Goal: Information Seeking & Learning: Learn about a topic

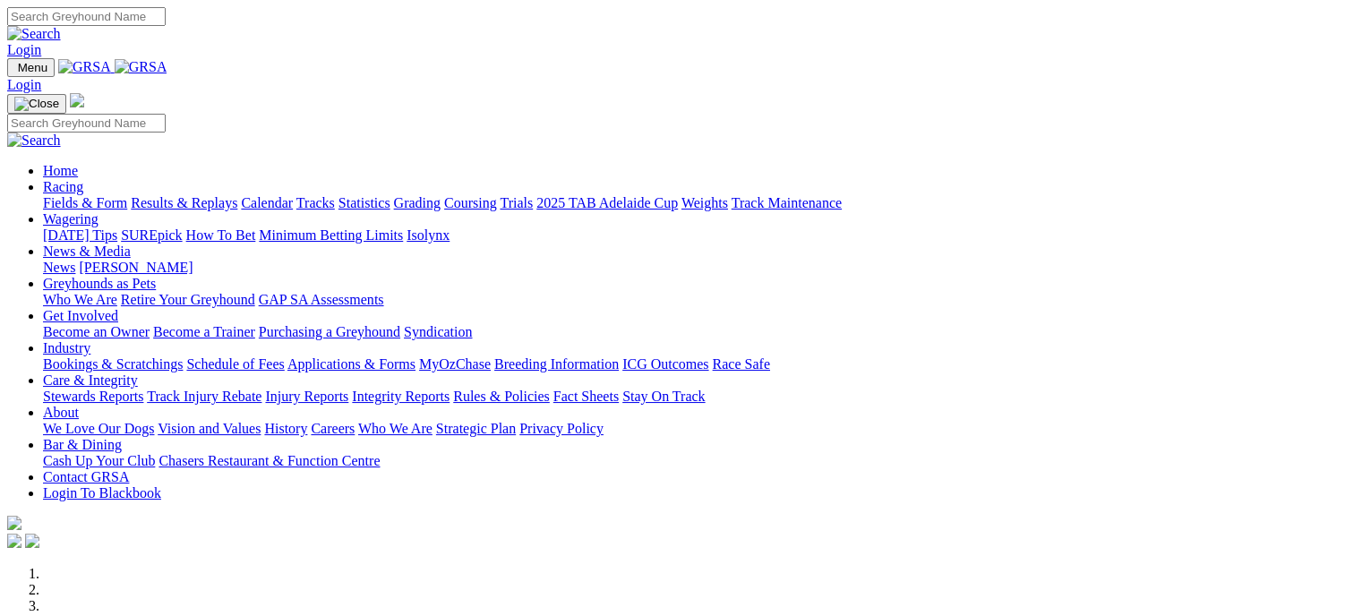
click at [83, 179] on link "Racing" at bounding box center [63, 186] width 40 height 15
click at [66, 195] on link "Fields & Form" at bounding box center [85, 202] width 84 height 15
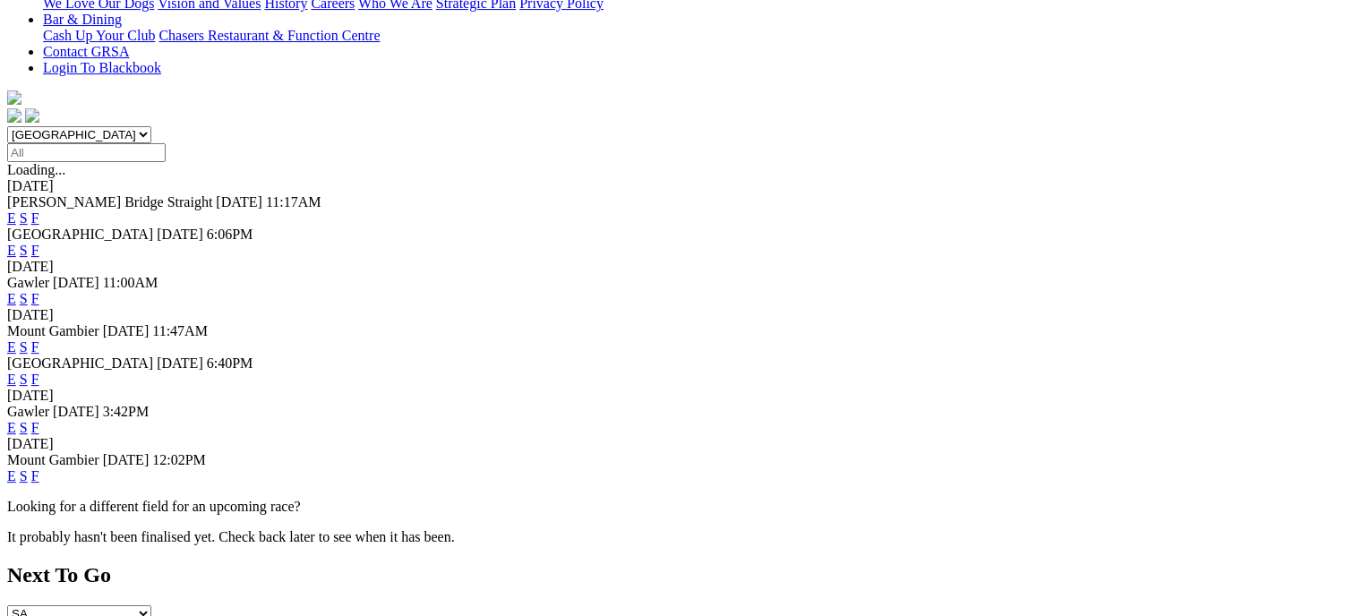
scroll to position [484, 0]
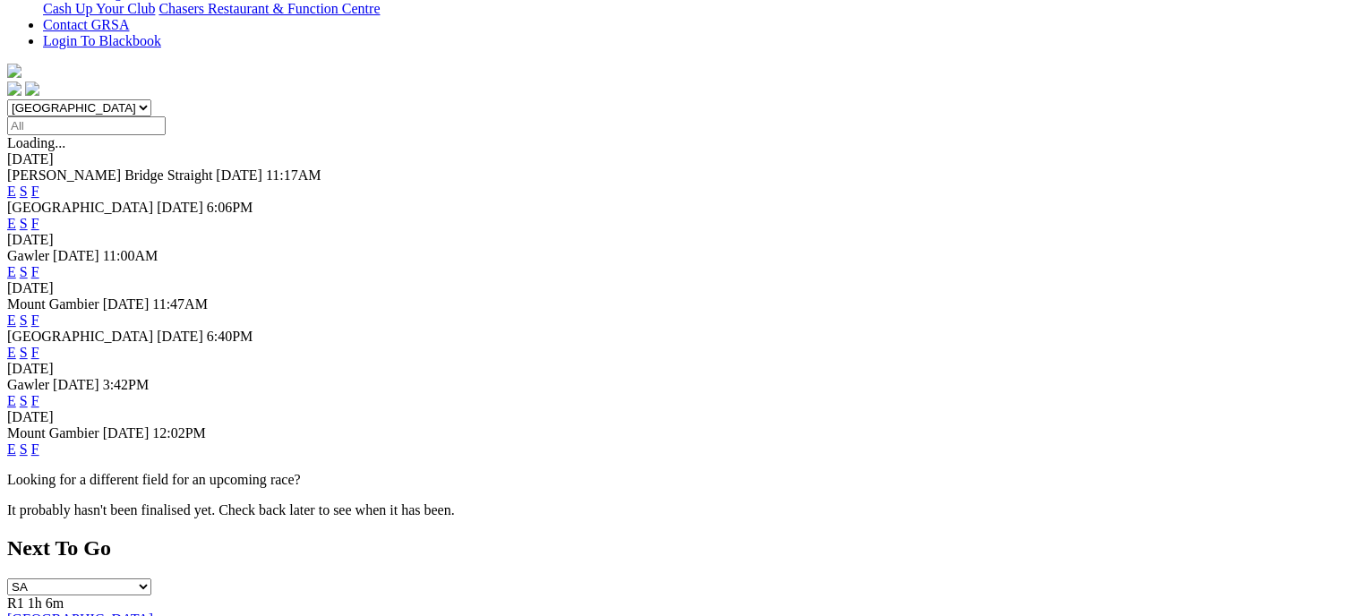
click at [39, 345] on link "F" at bounding box center [35, 352] width 8 height 15
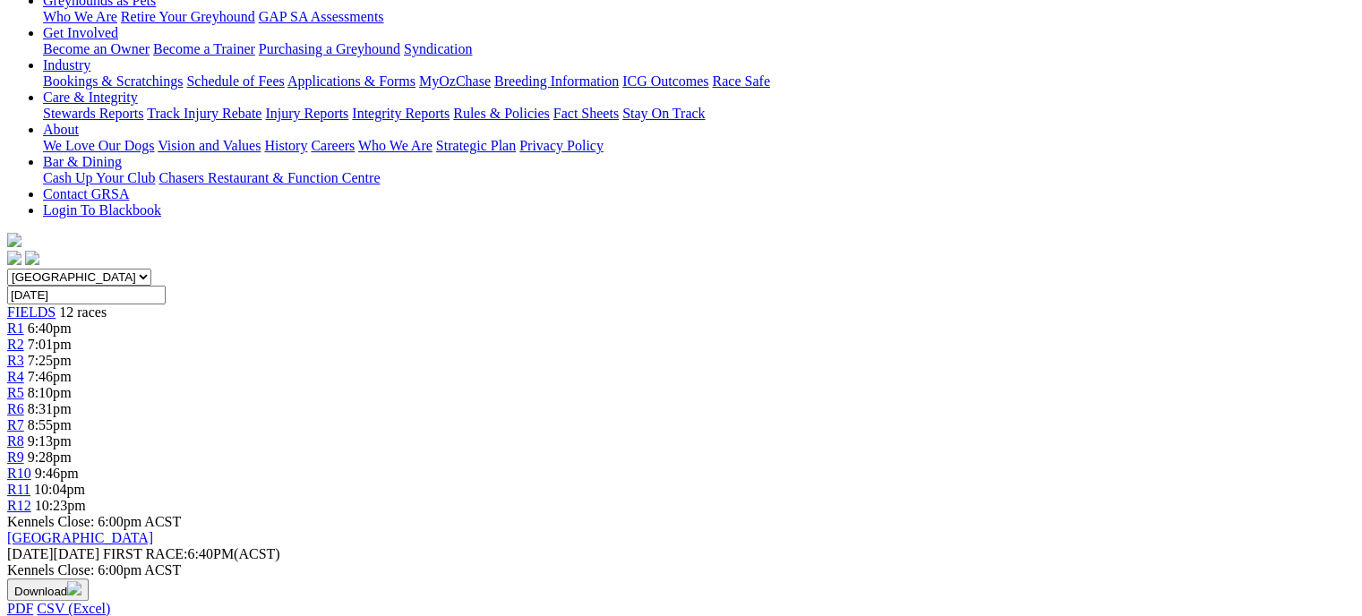
scroll to position [321, 0]
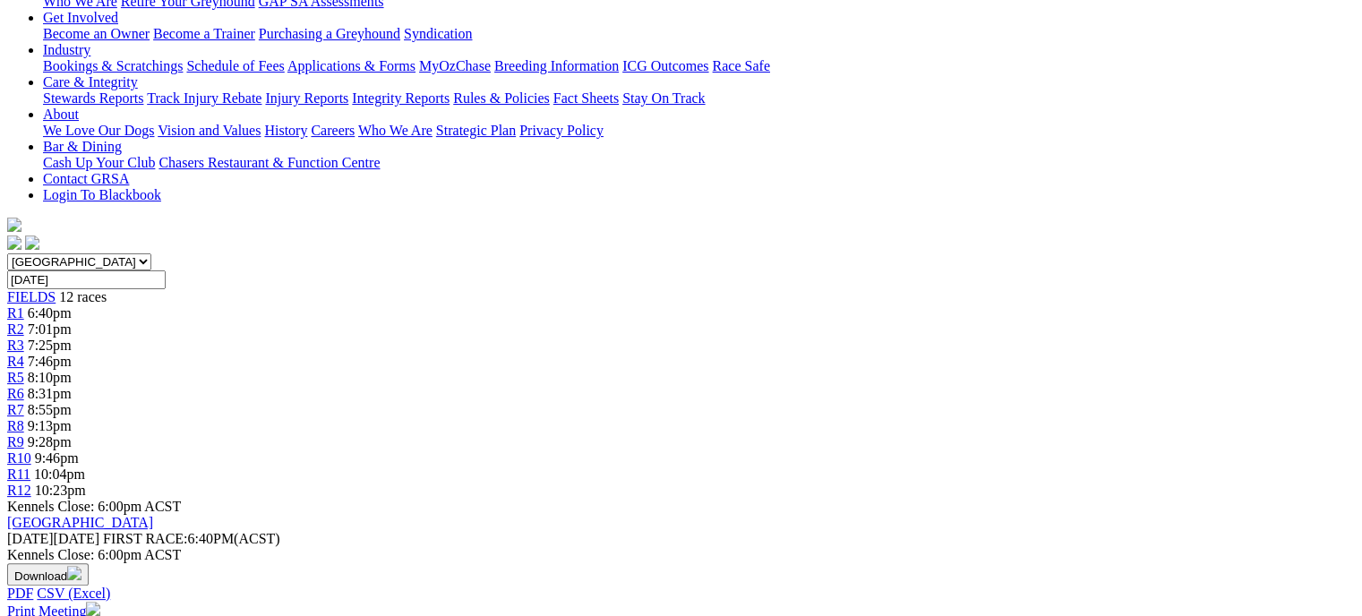
scroll to position [355, 0]
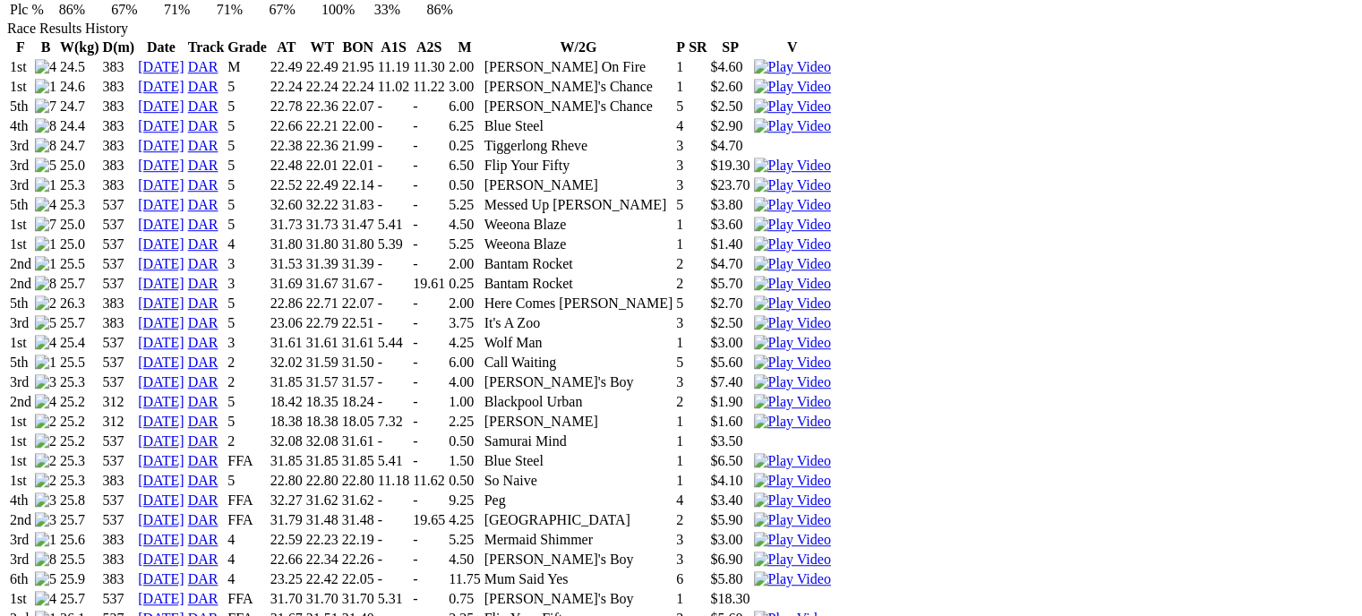
scroll to position [1258, 0]
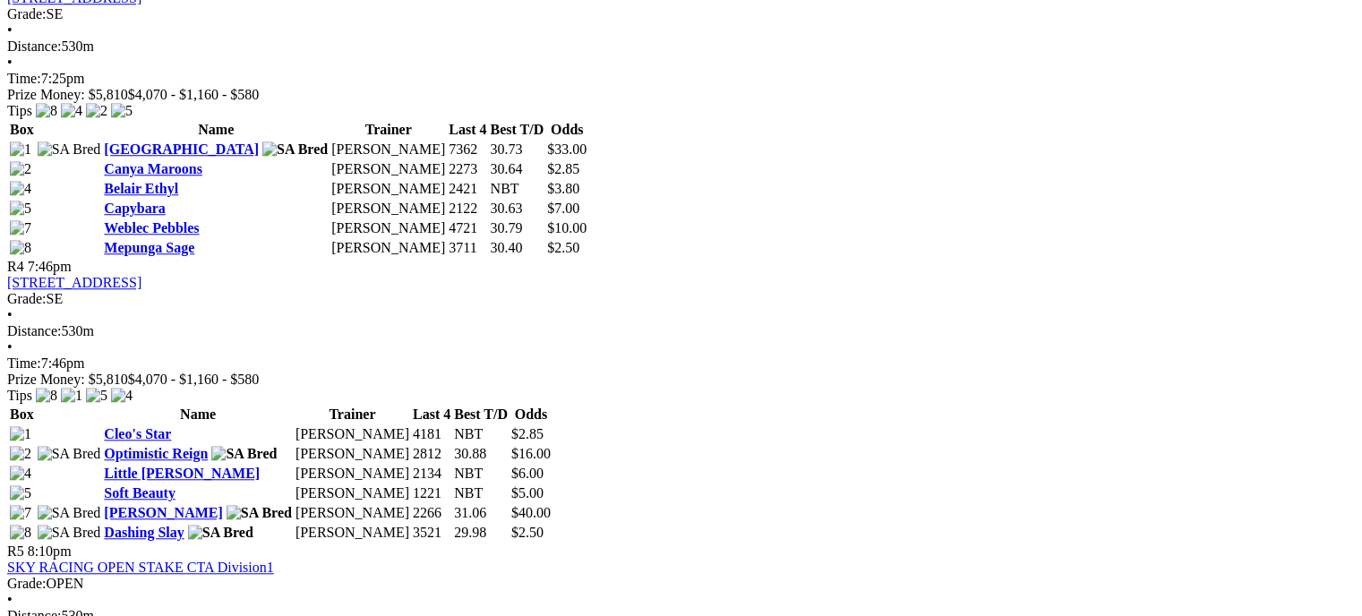
scroll to position [1618, 0]
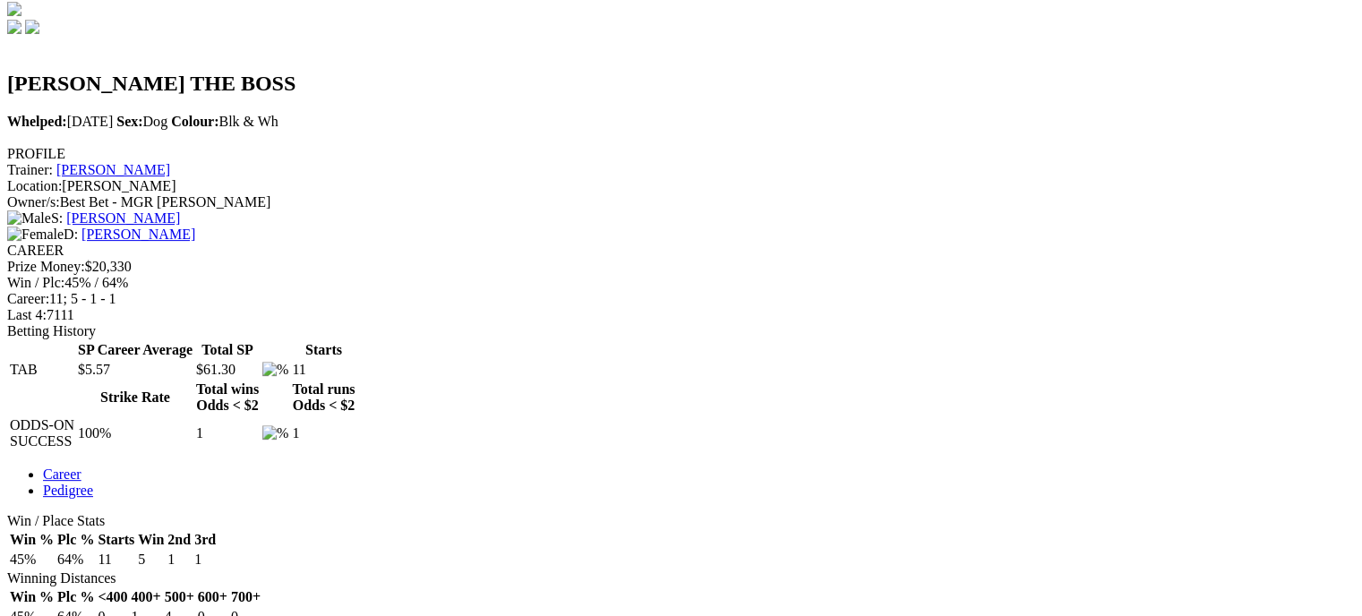
scroll to position [571, 0]
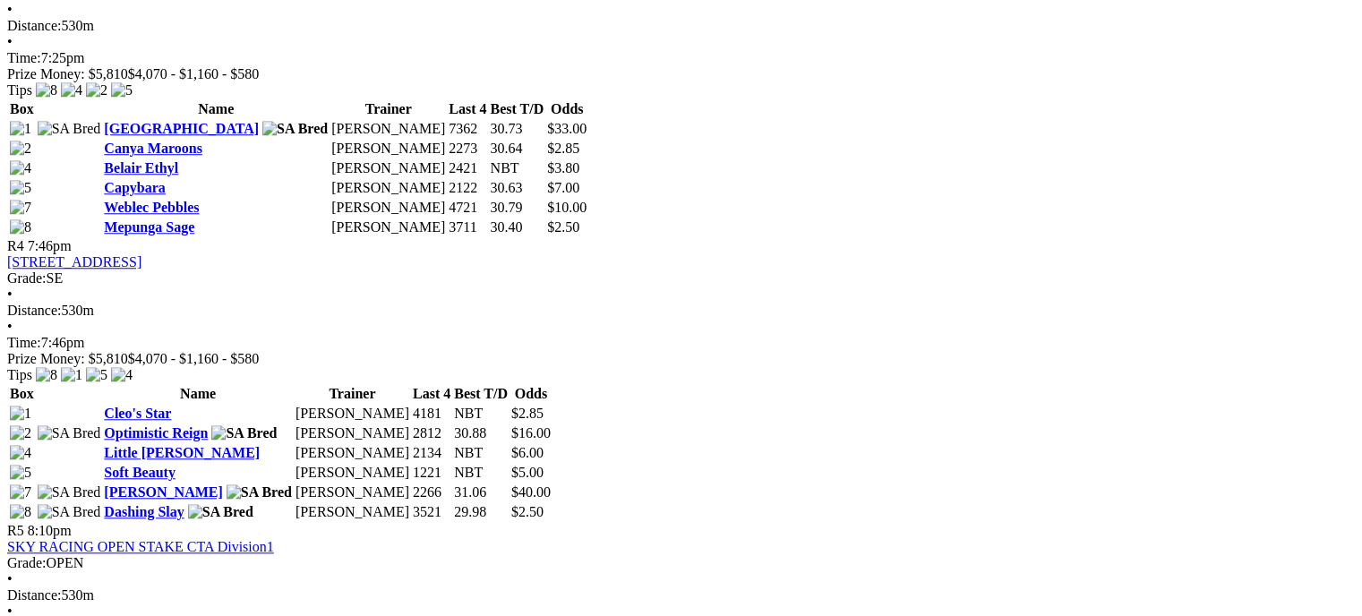
scroll to position [1615, 0]
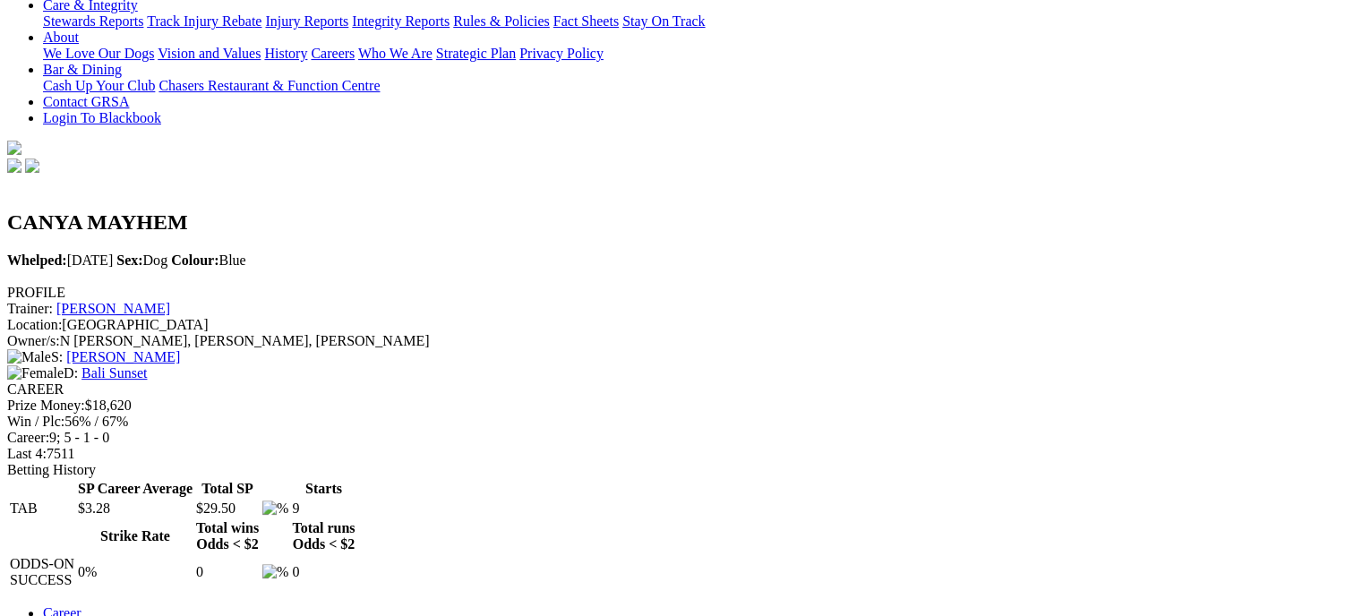
scroll to position [476, 0]
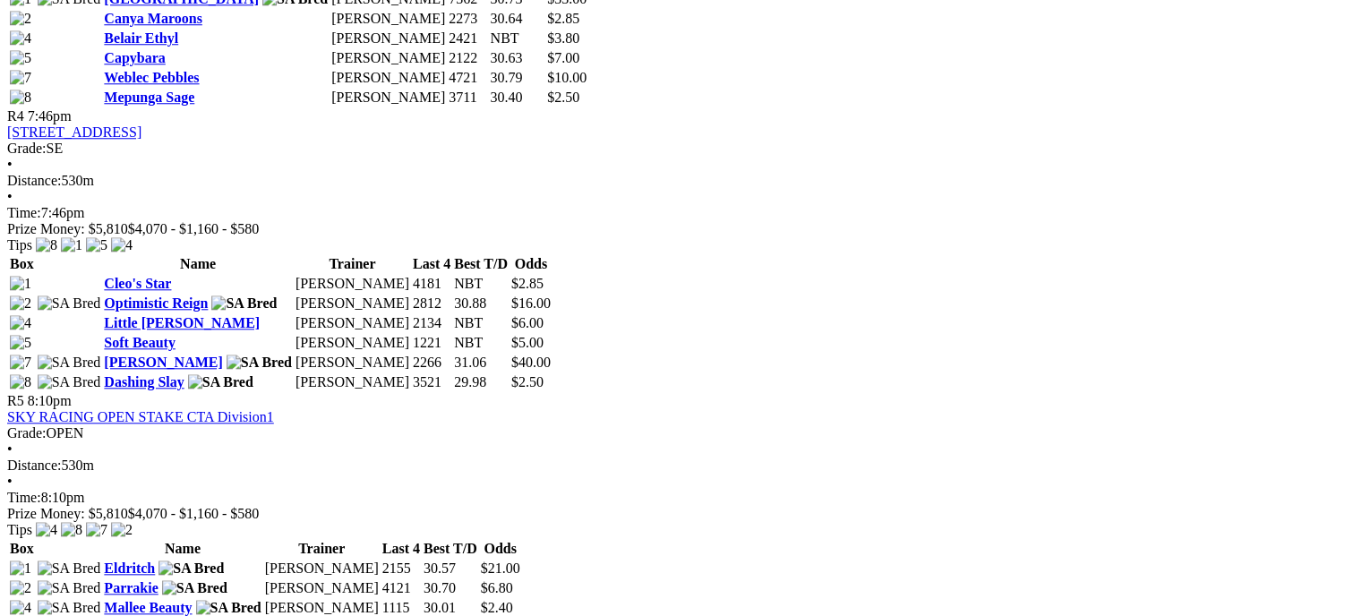
scroll to position [1727, 0]
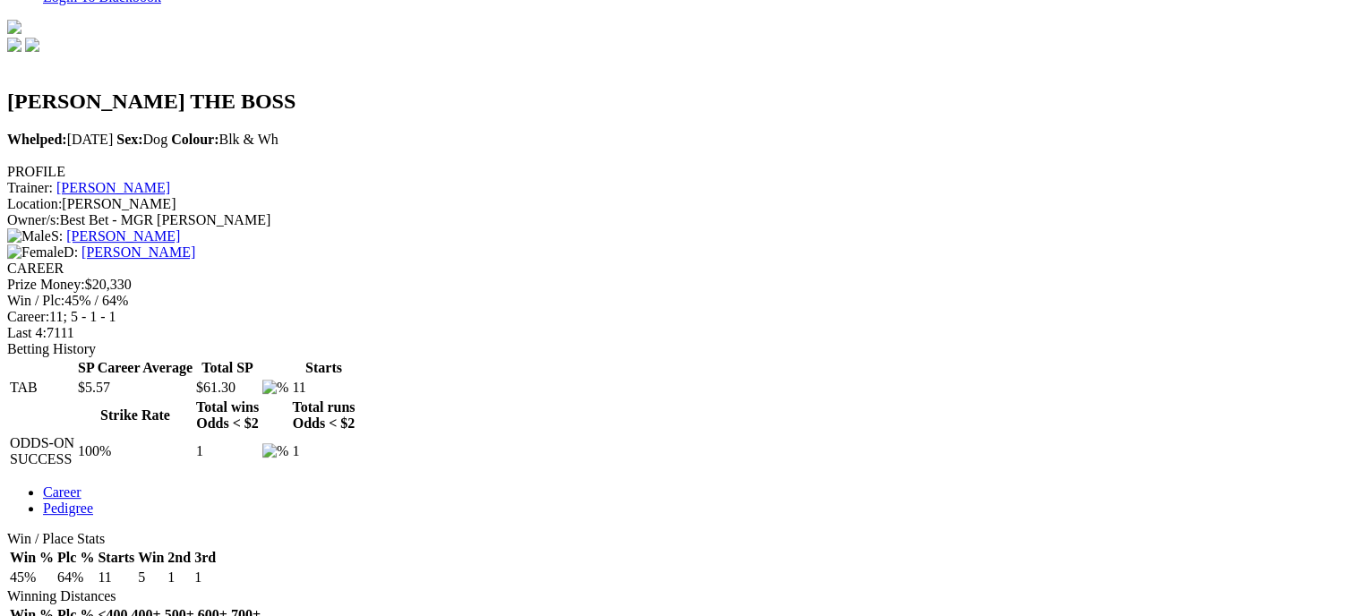
scroll to position [571, 0]
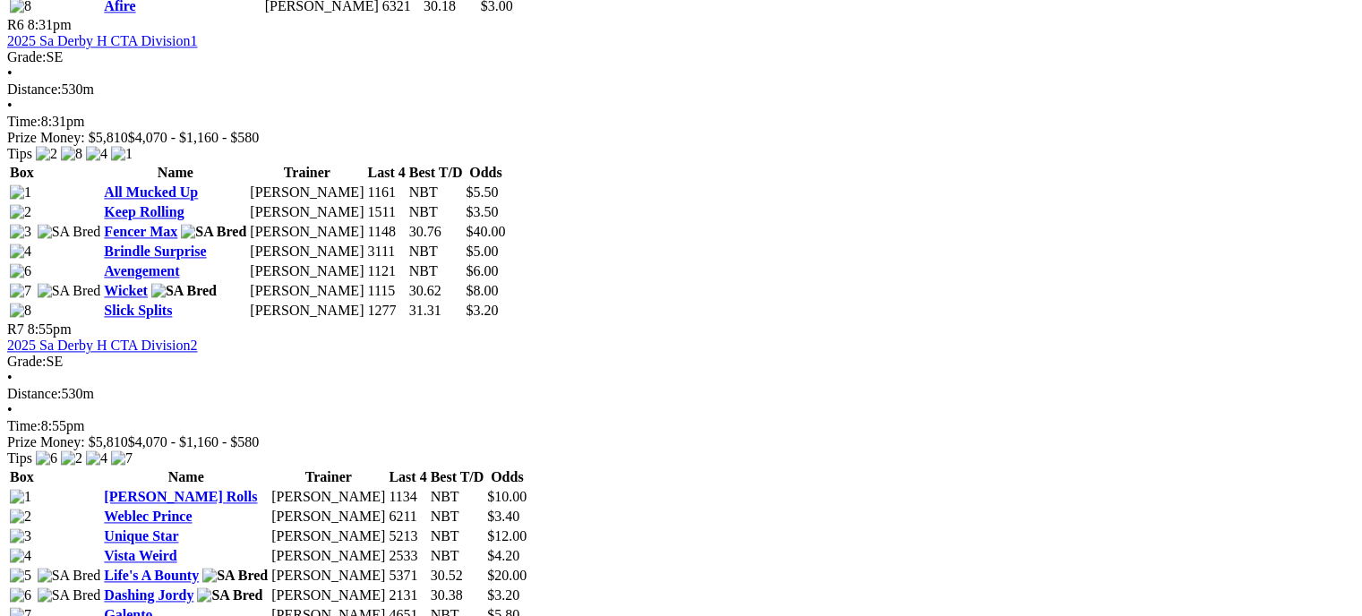
scroll to position [2382, 0]
